Goal: Use online tool/utility: Utilize a website feature to perform a specific function

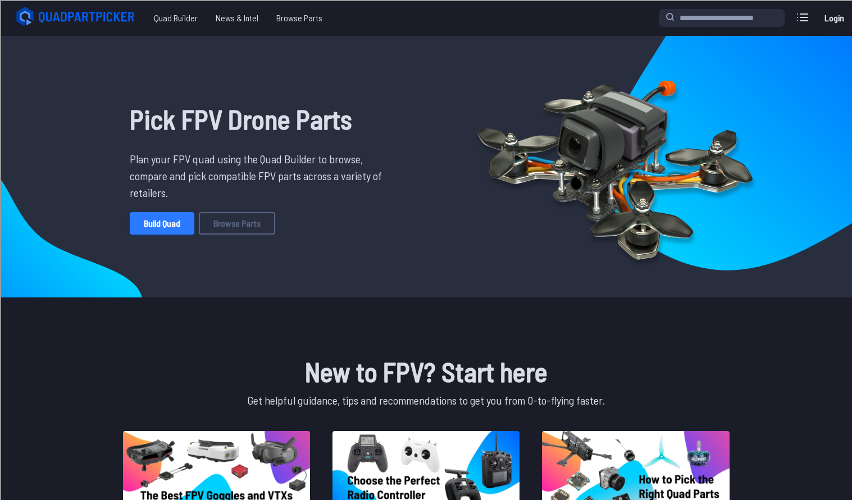
click at [175, 218] on link "Build Quad" at bounding box center [162, 223] width 65 height 22
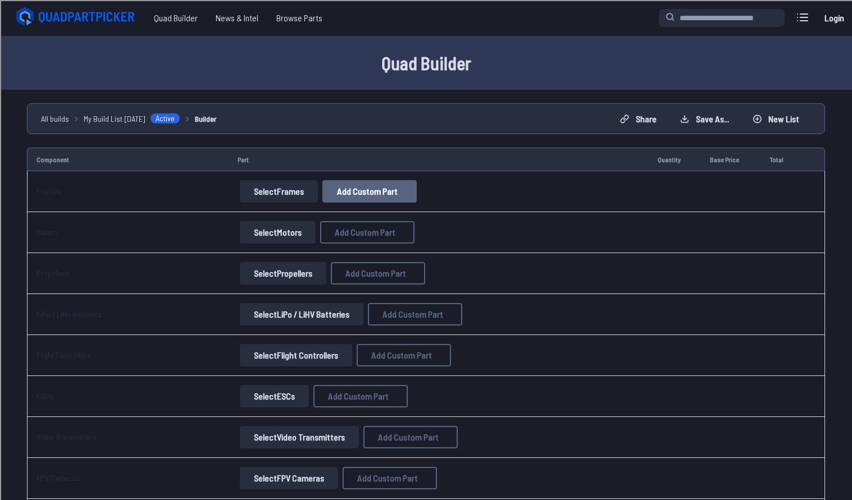
click at [359, 199] on button "Add Custom Part" at bounding box center [369, 191] width 94 height 22
select select "**********"
click at [534, 91] on button at bounding box center [532, 99] width 28 height 16
click at [278, 200] on button "Select Frames" at bounding box center [279, 191] width 78 height 22
click at [278, 198] on button "Select Frames" at bounding box center [279, 191] width 78 height 22
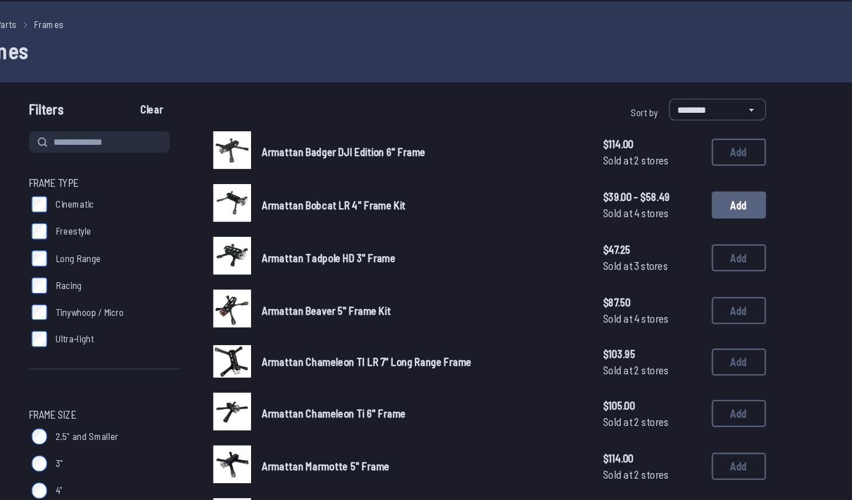
click at [709, 203] on button "Add" at bounding box center [709, 205] width 45 height 22
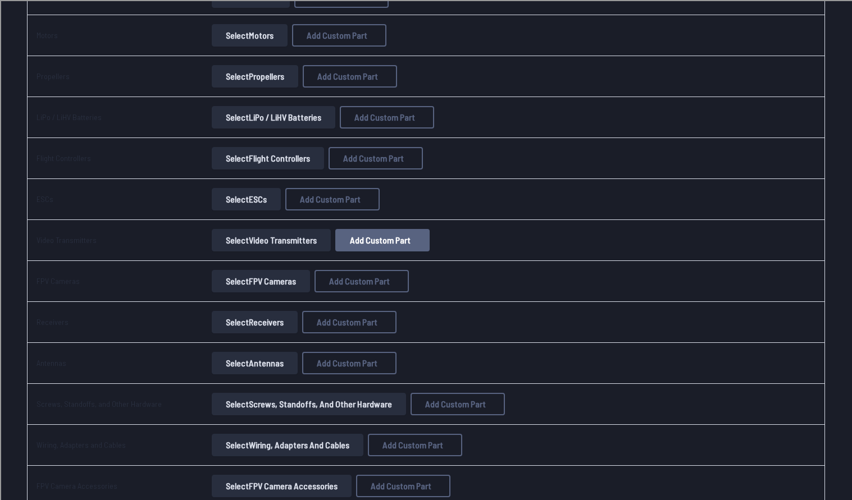
scroll to position [288, 0]
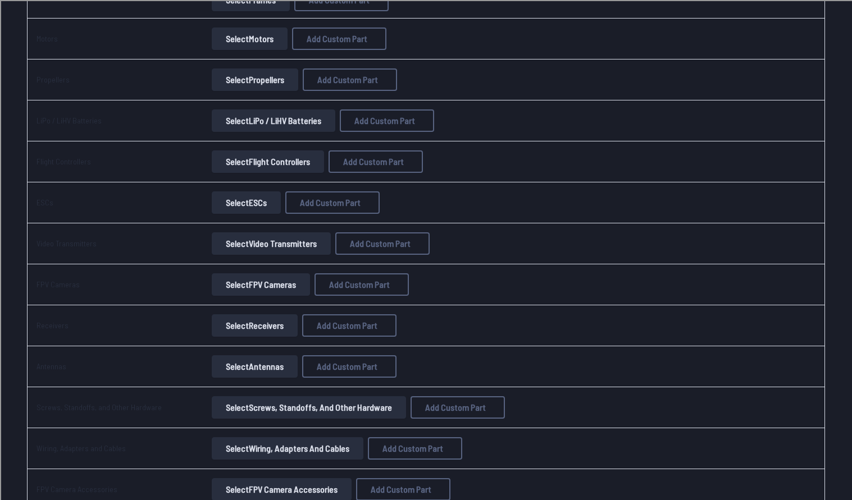
click at [270, 243] on button "Select Video Transmitters" at bounding box center [271, 243] width 119 height 22
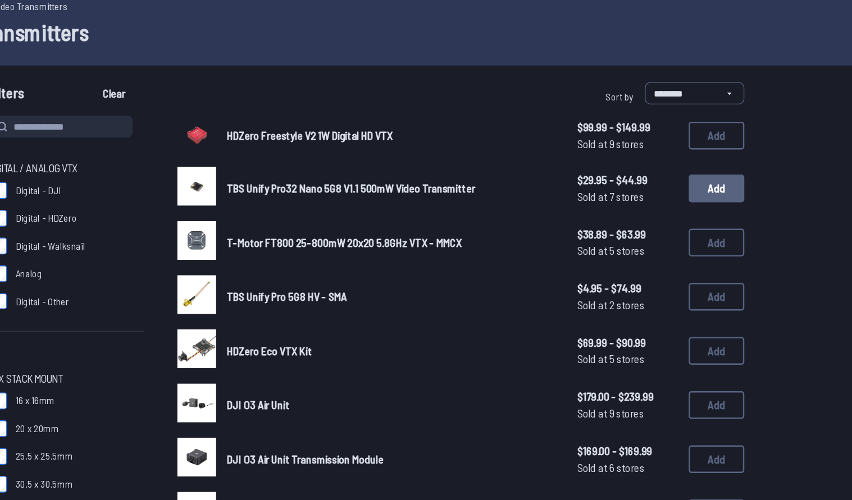
click at [712, 208] on button "Add" at bounding box center [709, 202] width 45 height 22
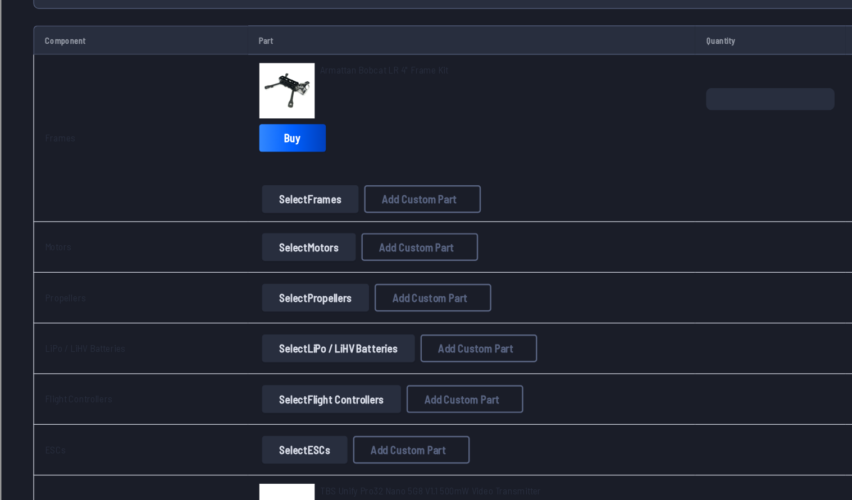
scroll to position [34, 0]
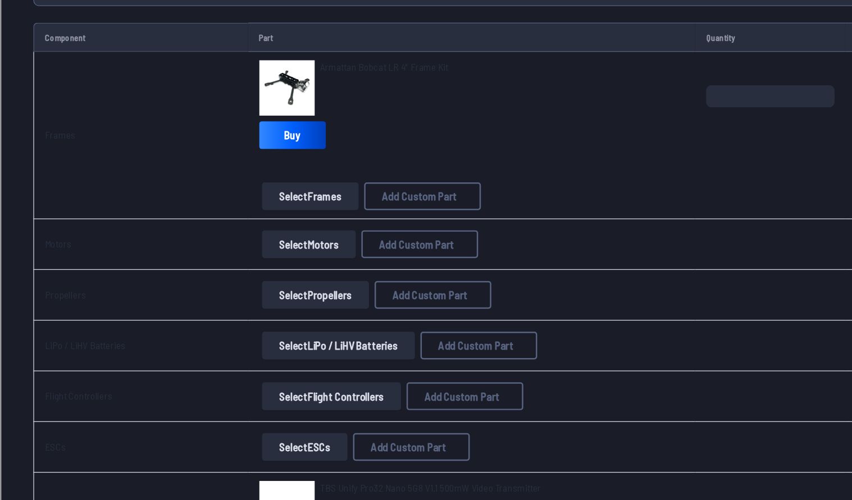
click at [231, 303] on button "Select Motors" at bounding box center [250, 293] width 76 height 22
click at [248, 290] on button "Select Motors" at bounding box center [250, 293] width 76 height 22
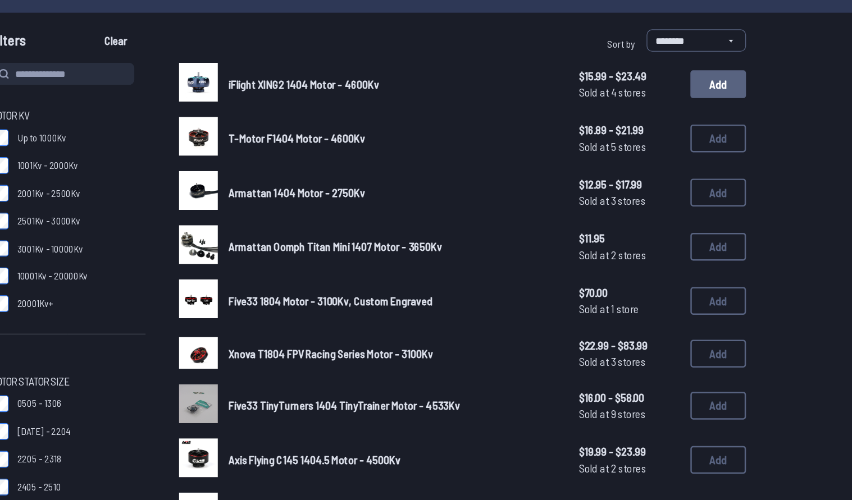
click at [687, 165] on button "Add" at bounding box center [709, 161] width 45 height 22
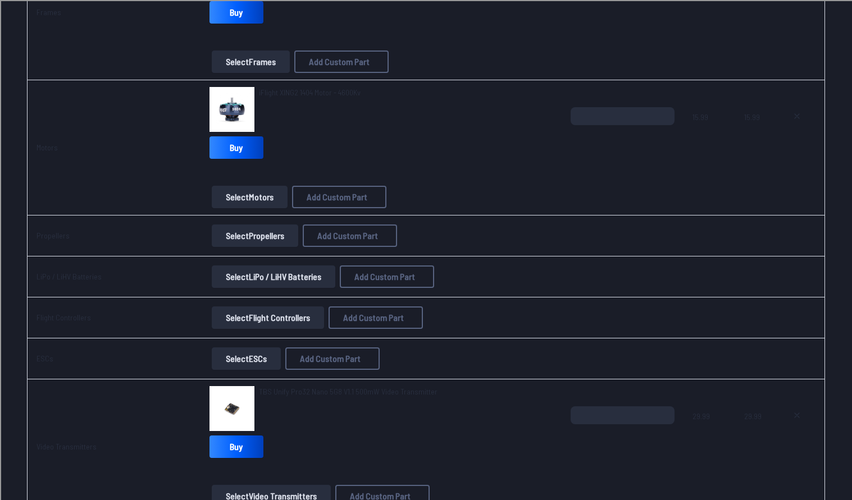
scroll to position [227, 0]
click at [245, 235] on button "Select Propellers" at bounding box center [255, 235] width 86 height 22
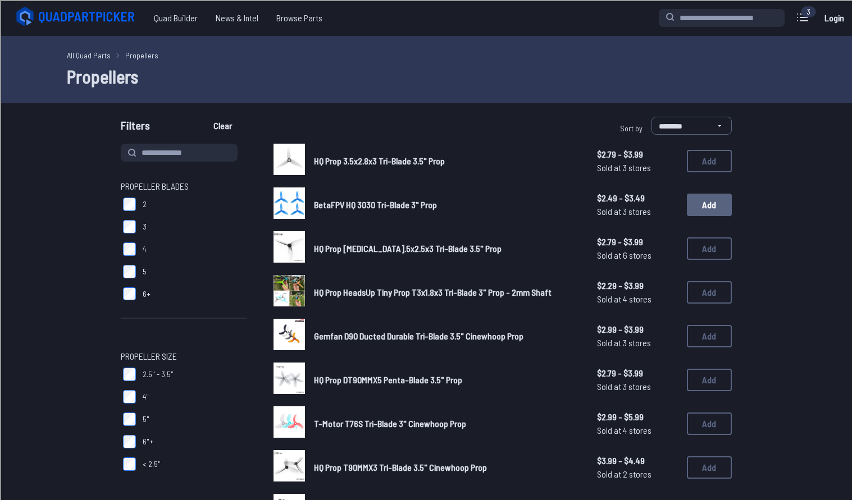
click at [694, 202] on button "Add" at bounding box center [709, 205] width 45 height 22
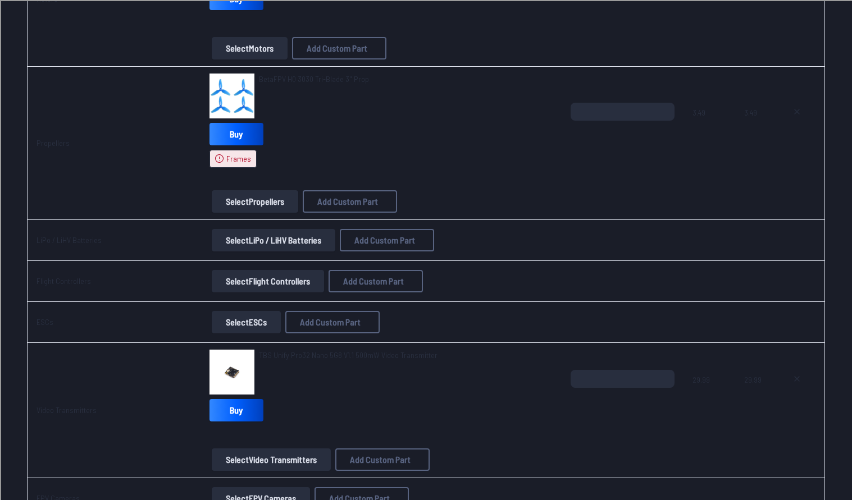
scroll to position [458, 0]
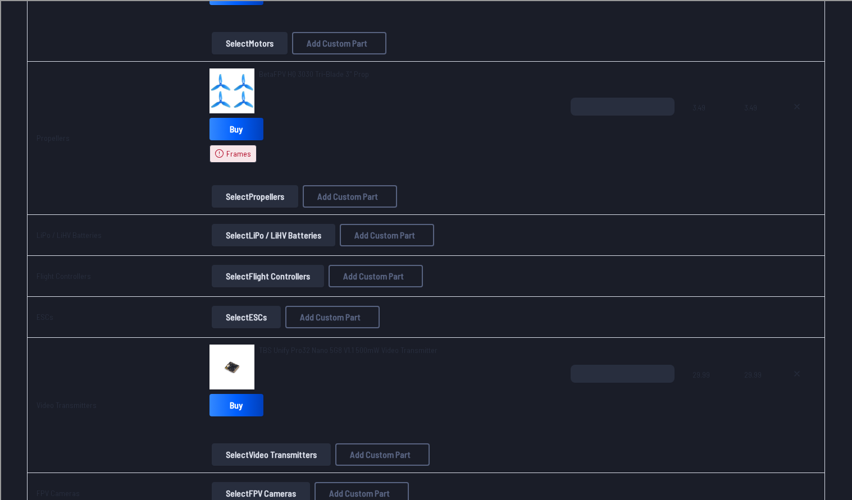
click at [249, 235] on button "Select LiPo / LiHV Batteries" at bounding box center [274, 235] width 124 height 22
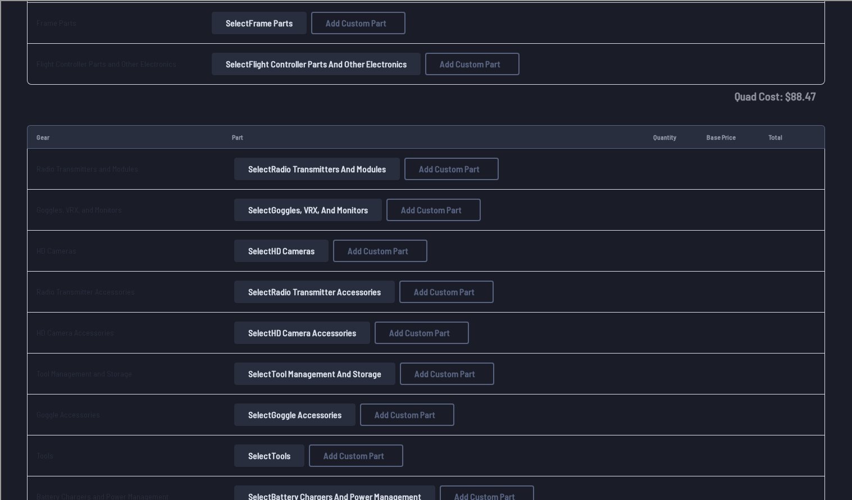
scroll to position [1177, 0]
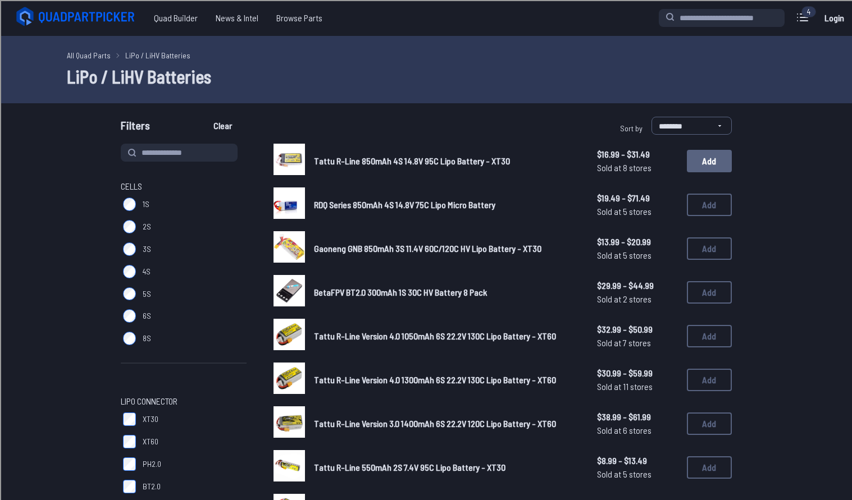
click at [719, 160] on button "Add" at bounding box center [709, 161] width 45 height 22
